Goal: Use online tool/utility: Use online tool/utility

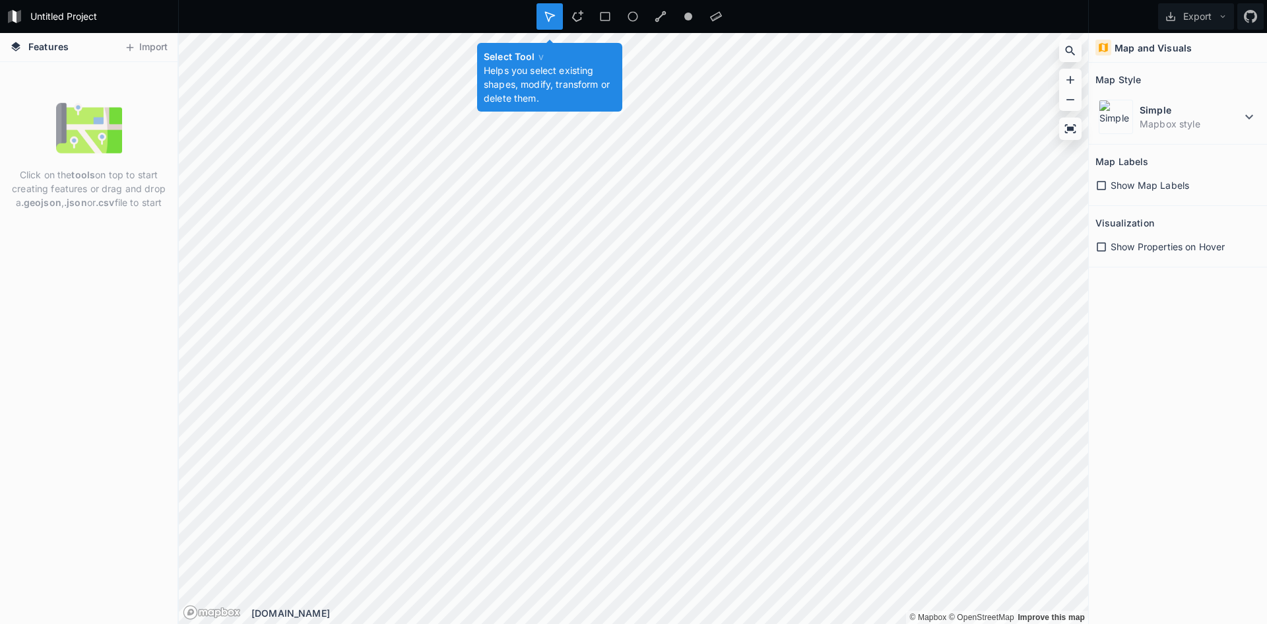
click at [556, 15] on div at bounding box center [550, 16] width 26 height 26
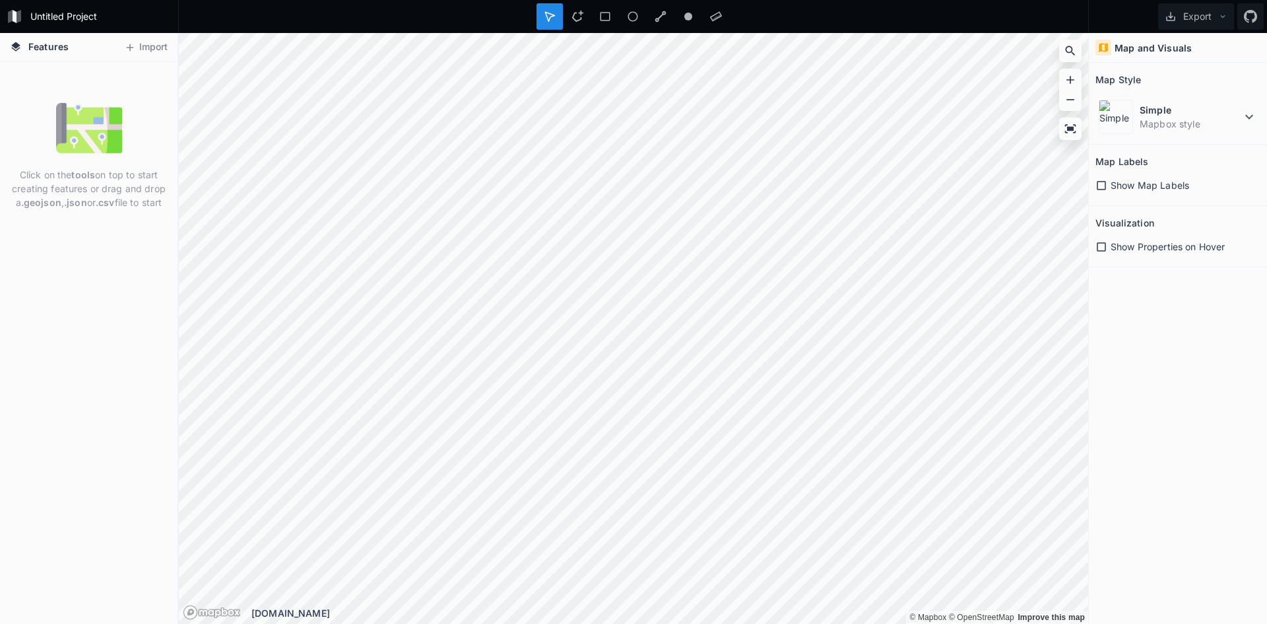
click at [1112, 184] on span "Show Map Labels" at bounding box center [1150, 185] width 79 height 14
click at [1126, 251] on span "Show Properties on Hover" at bounding box center [1168, 247] width 114 height 14
click at [1211, 116] on dt "Simple" at bounding box center [1191, 110] width 102 height 14
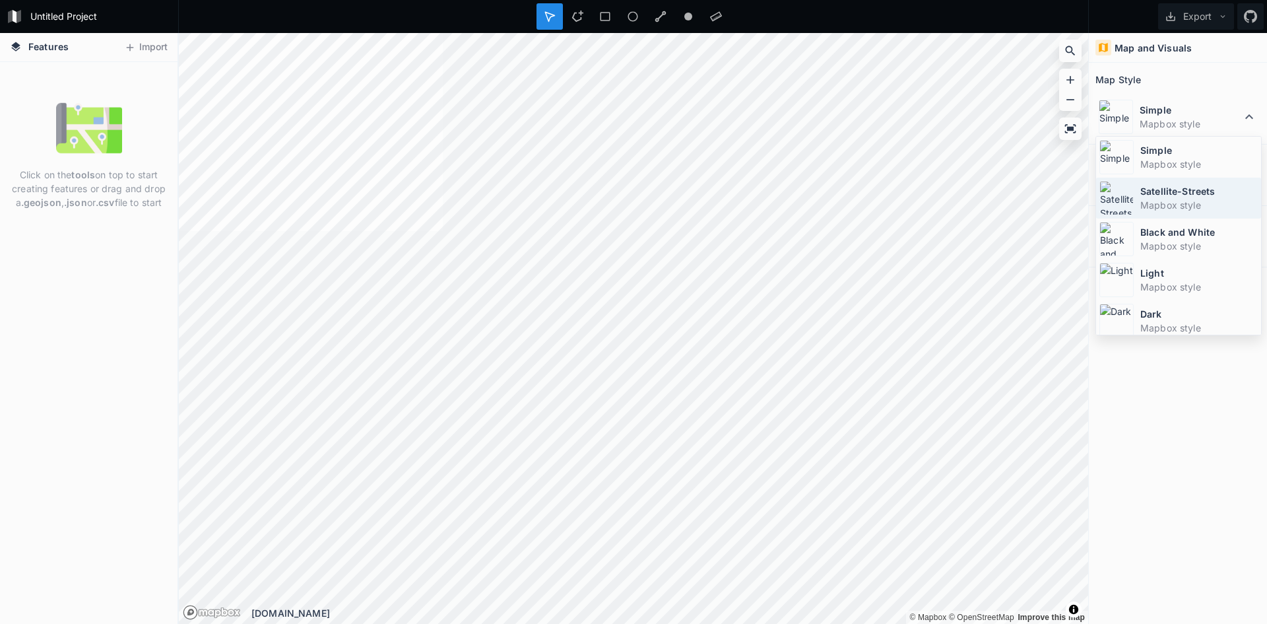
click at [1181, 201] on dd "Mapbox style" at bounding box center [1200, 205] width 118 height 14
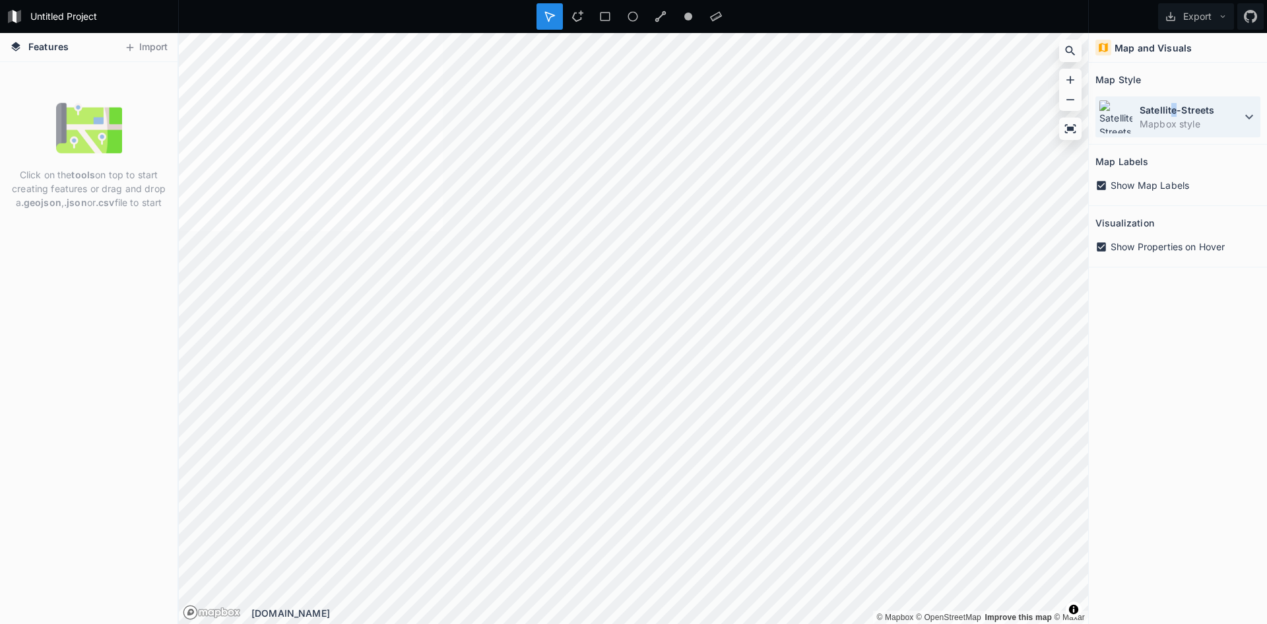
click at [1175, 114] on dt "Satellite-Streets" at bounding box center [1191, 110] width 102 height 14
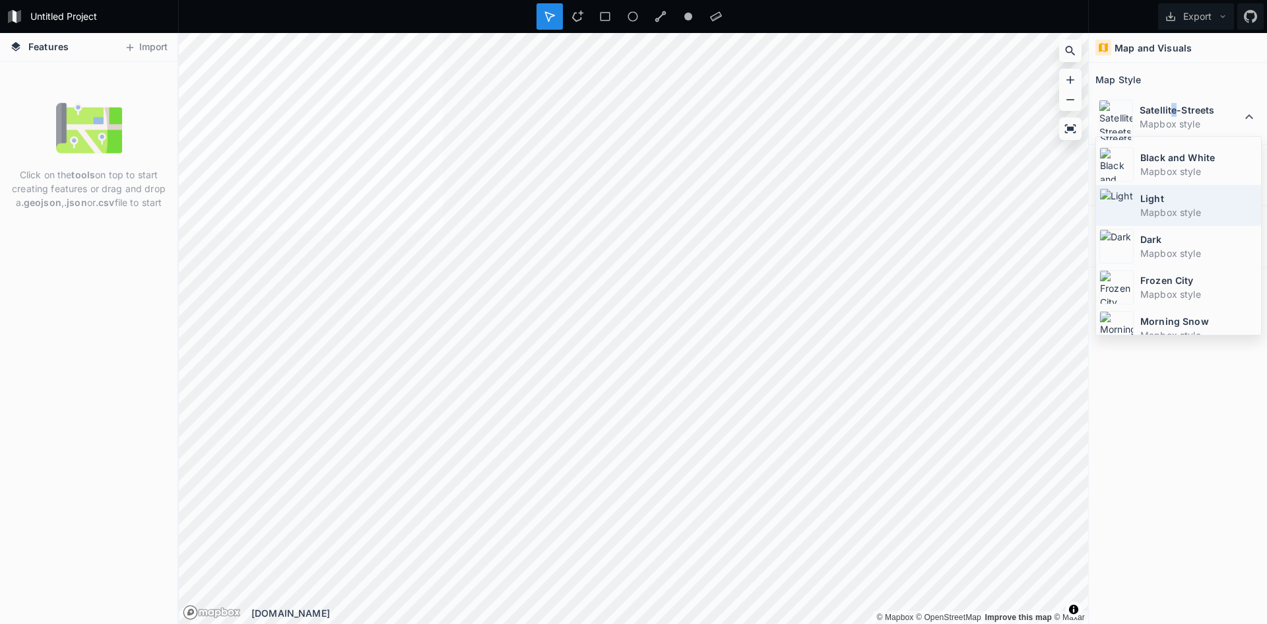
scroll to position [88, 0]
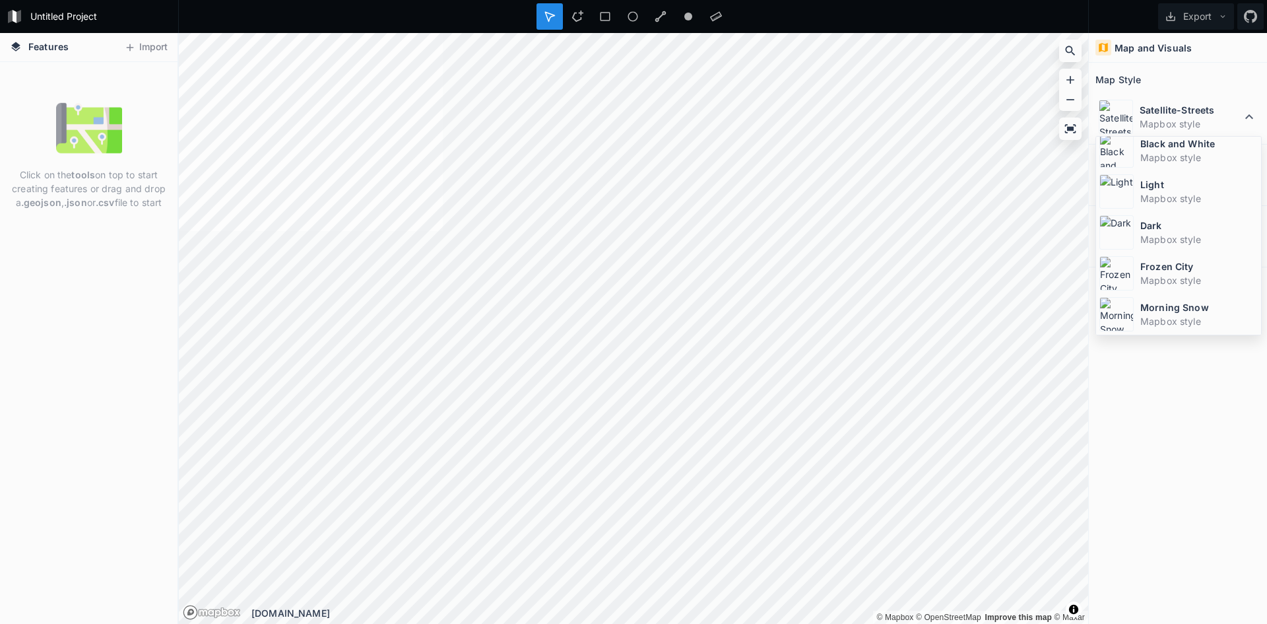
click at [1146, 396] on div "Map and Visuals Map Style Satellite-Streets Mapbox style Simple Mapbox style Sa…" at bounding box center [1178, 328] width 178 height 591
